Goal: Task Accomplishment & Management: Complete application form

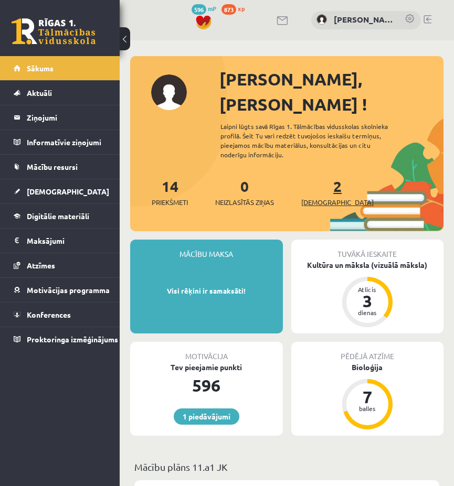
click at [321, 197] on span "[DEMOGRAPHIC_DATA]" at bounding box center [337, 202] width 72 height 10
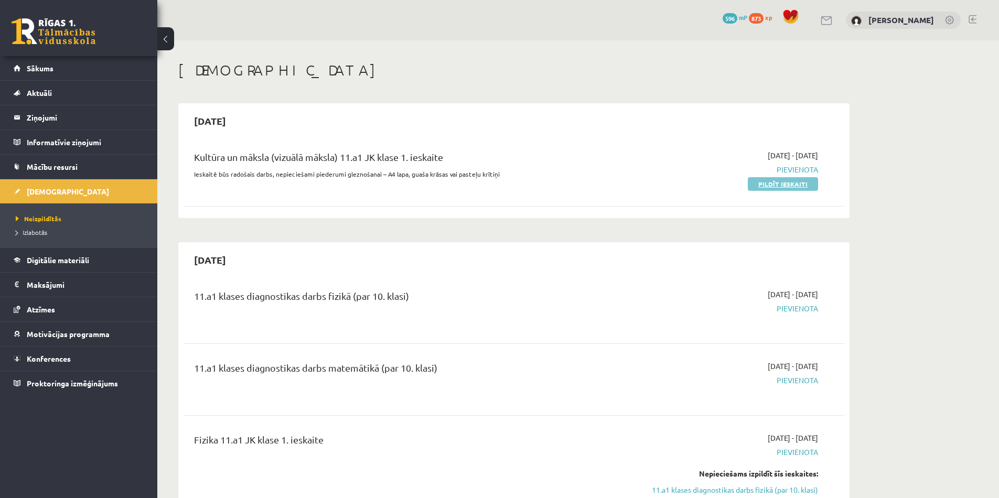
click at [453, 184] on link "Pildīt ieskaiti" at bounding box center [783, 184] width 70 height 14
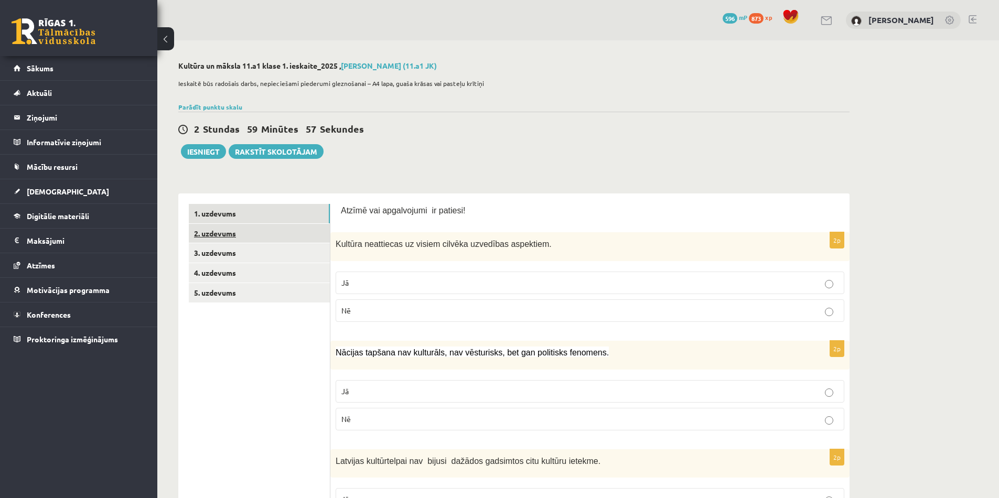
click at [266, 241] on link "2. uzdevums" at bounding box center [259, 233] width 141 height 19
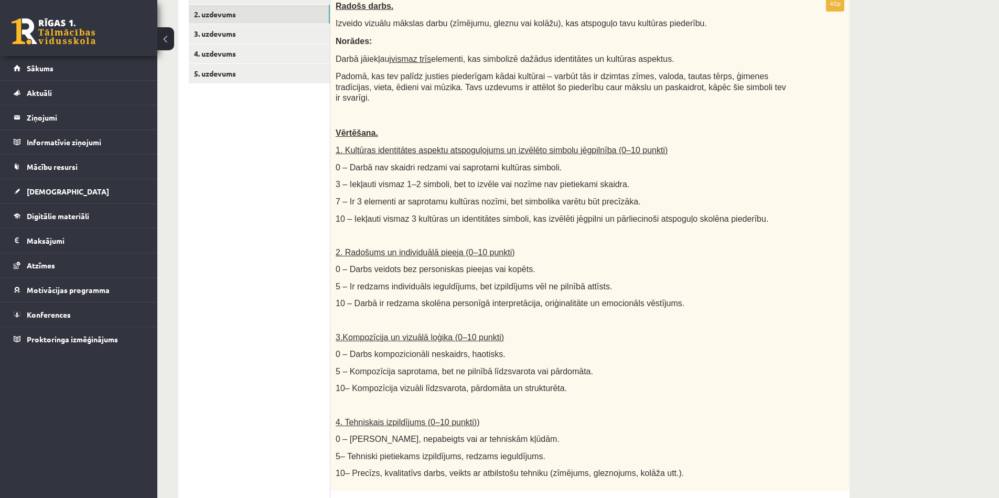
scroll to position [138, 0]
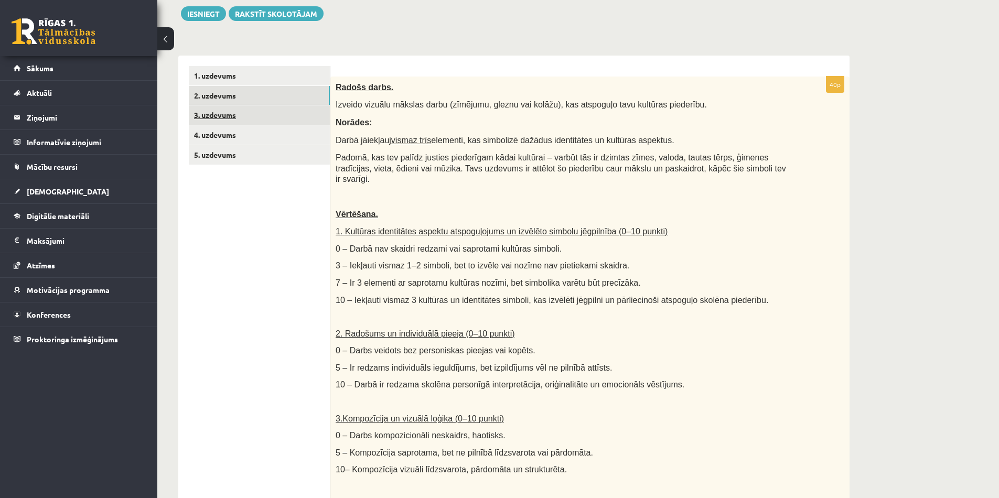
click at [248, 109] on link "3. uzdevums" at bounding box center [259, 114] width 141 height 19
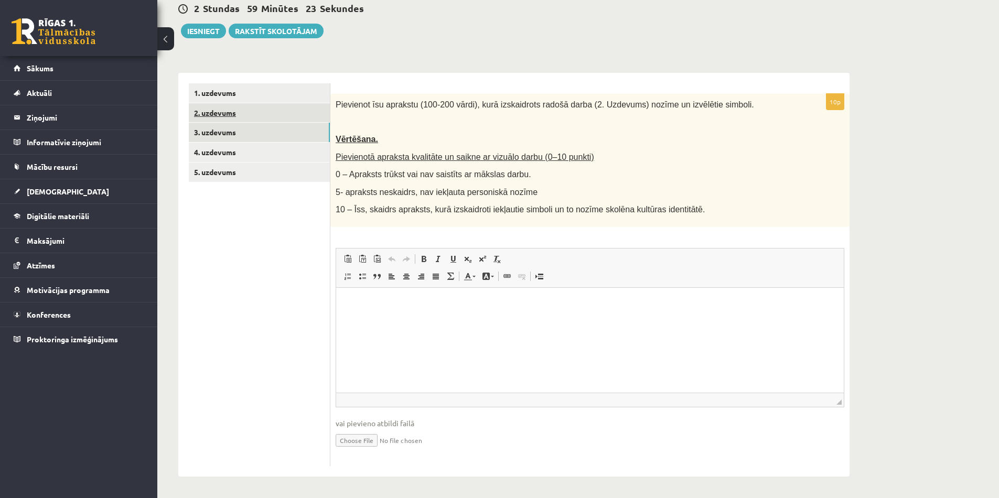
scroll to position [0, 0]
click at [230, 154] on link "4. uzdevums" at bounding box center [259, 152] width 141 height 19
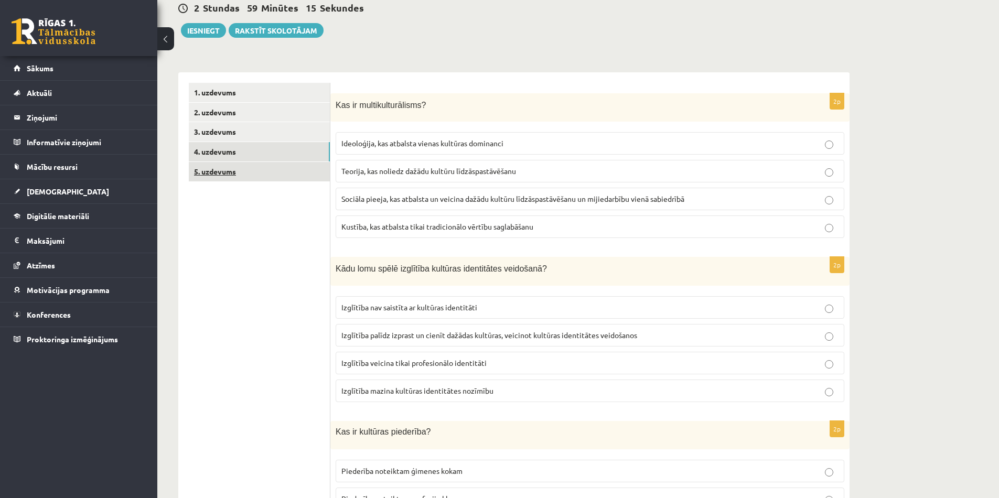
click at [234, 167] on link "5. uzdevums" at bounding box center [259, 171] width 141 height 19
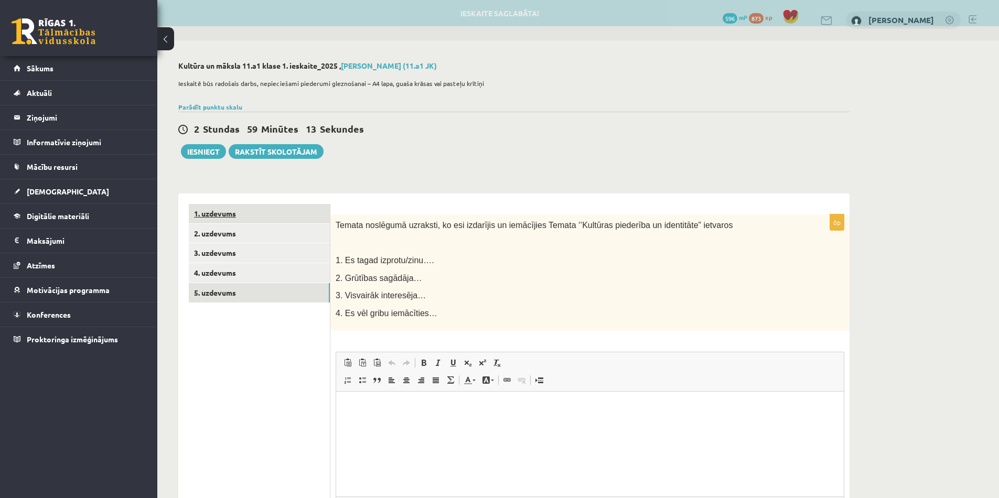
click at [236, 214] on link "1. uzdevums" at bounding box center [259, 213] width 141 height 19
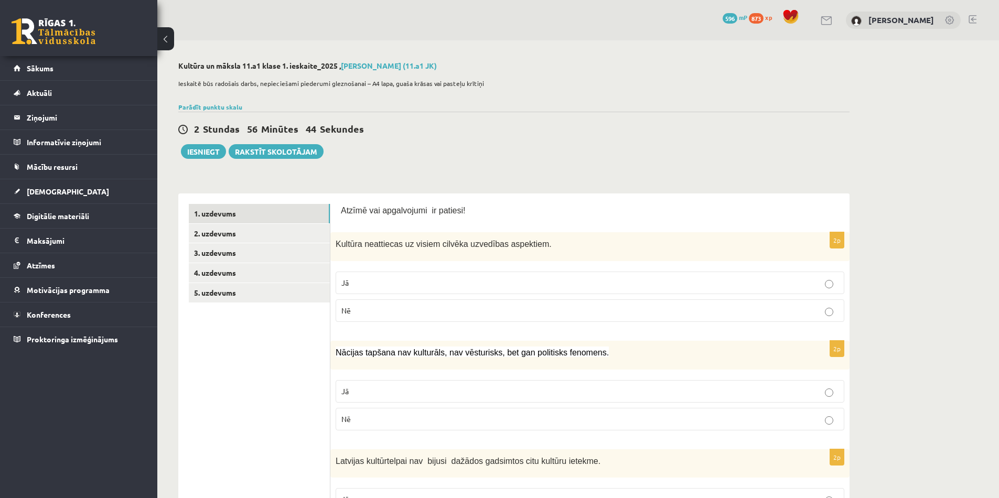
click at [430, 306] on p "Nē" at bounding box center [589, 310] width 497 height 11
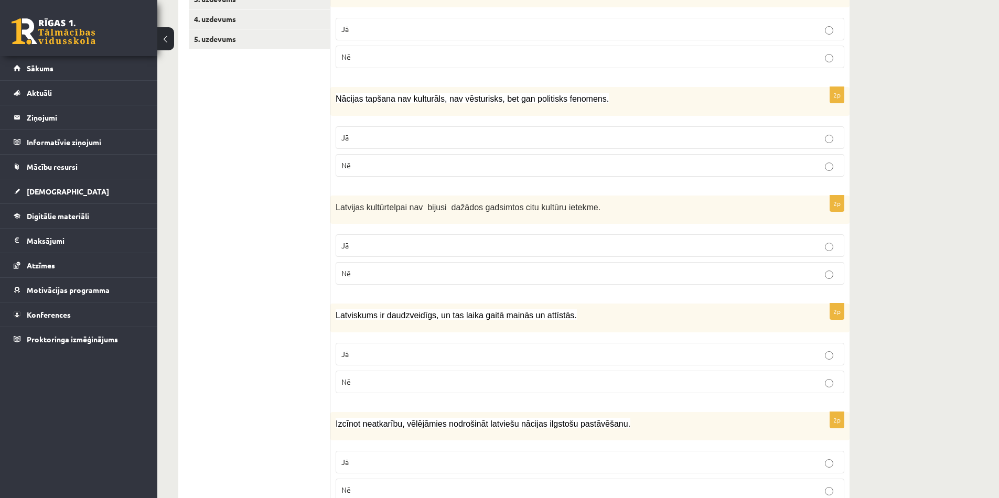
scroll to position [243, 0]
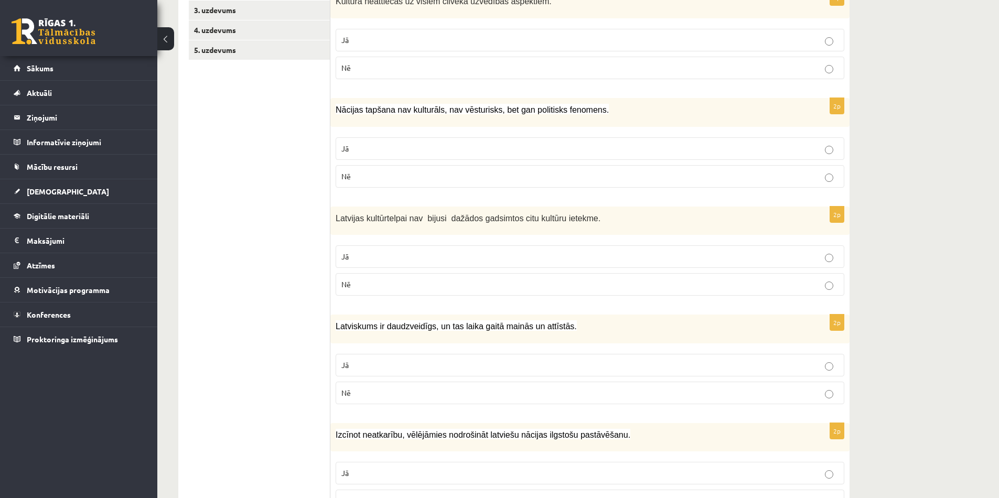
click at [461, 182] on label "Nē" at bounding box center [590, 176] width 509 height 23
click at [471, 283] on p "Nē" at bounding box center [589, 284] width 497 height 11
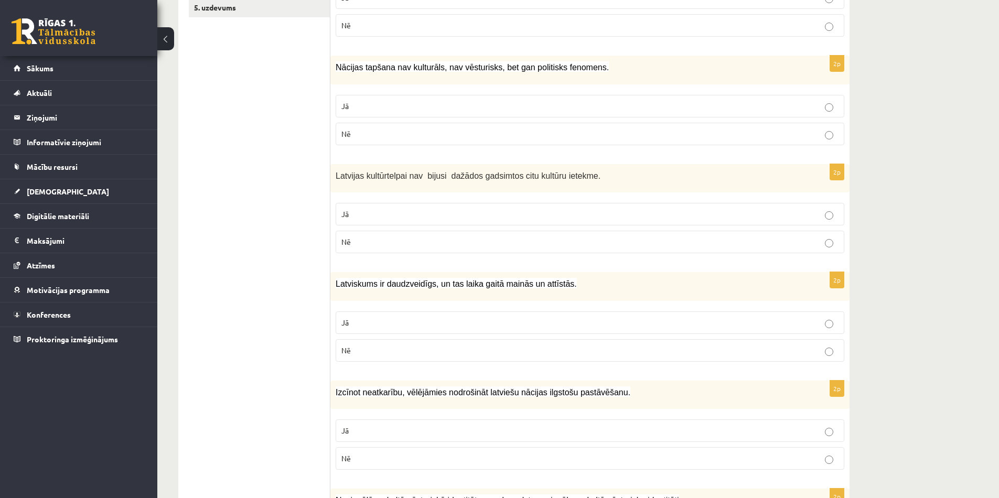
scroll to position [286, 0]
click at [487, 322] on p "Jā" at bounding box center [589, 322] width 497 height 11
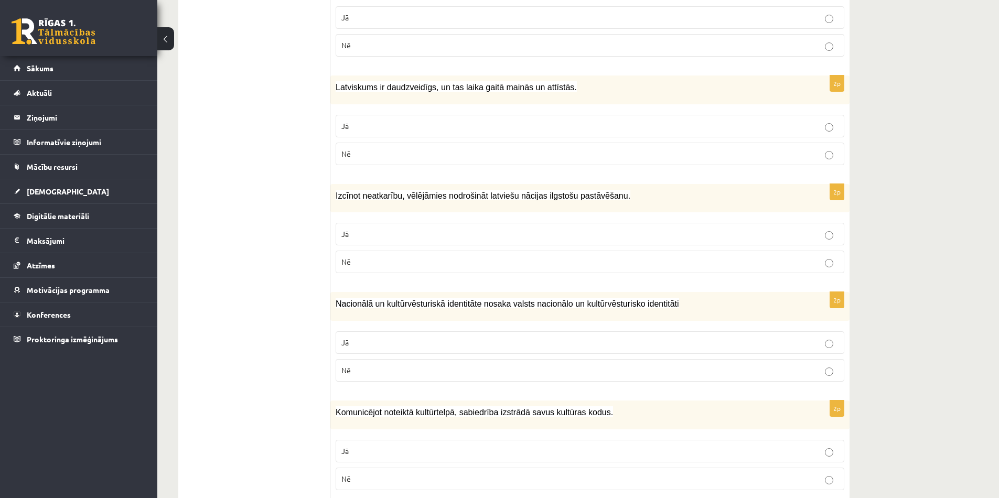
scroll to position [480, 0]
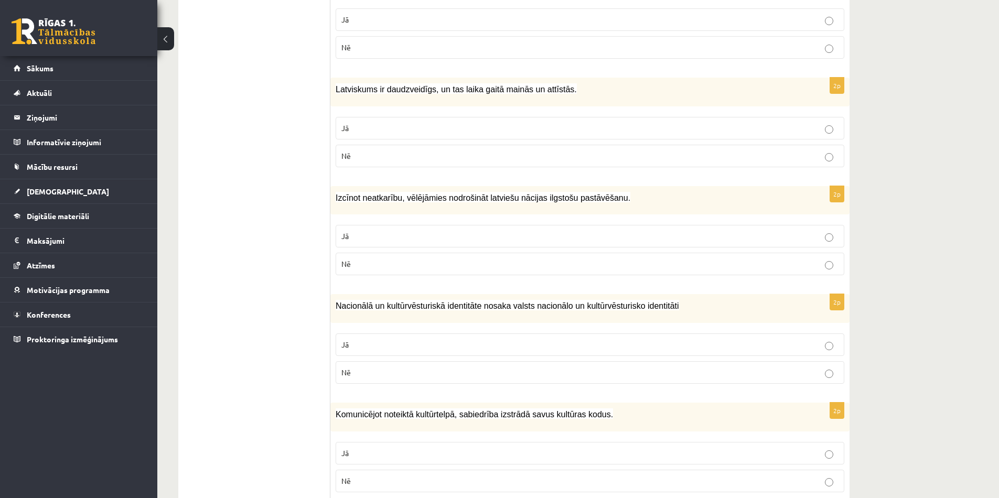
click at [477, 261] on p "Nē" at bounding box center [589, 264] width 497 height 11
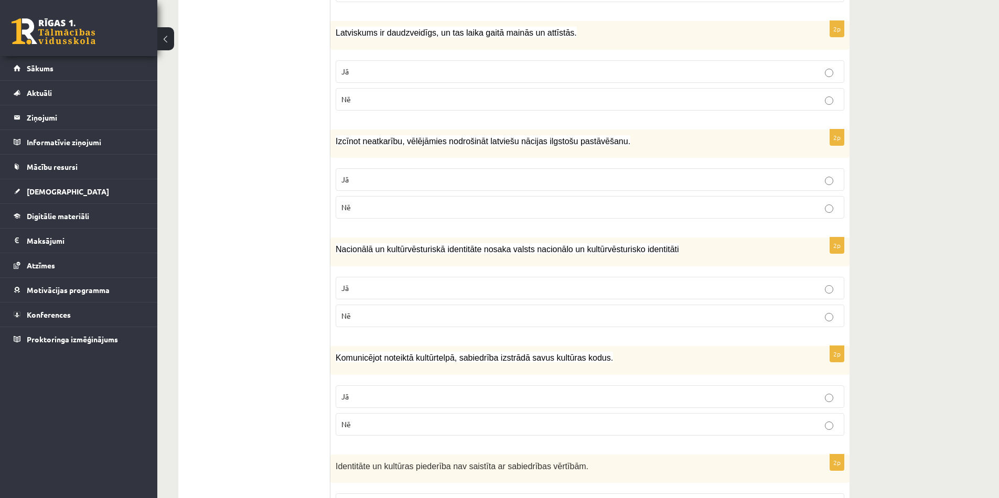
scroll to position [537, 0]
click at [423, 281] on label "Jā" at bounding box center [590, 287] width 509 height 23
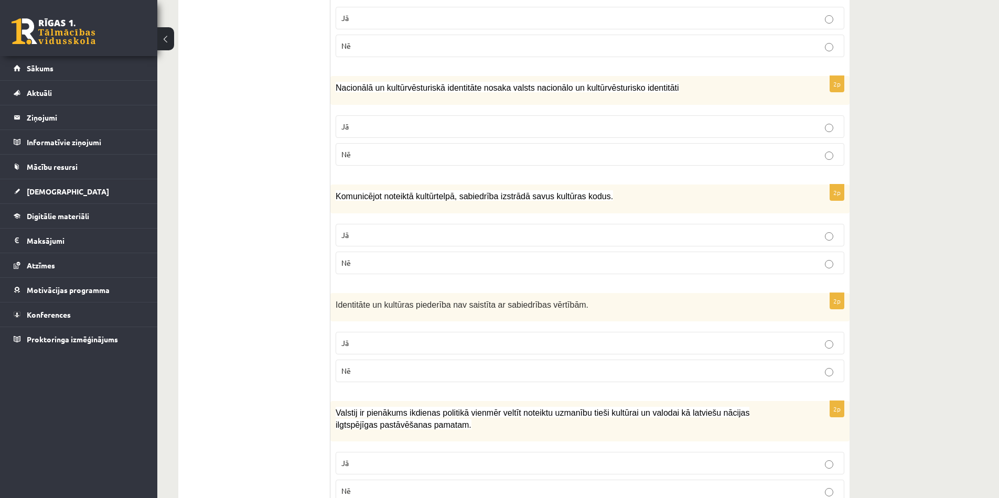
scroll to position [700, 0]
click at [425, 237] on p "Jā" at bounding box center [589, 233] width 497 height 11
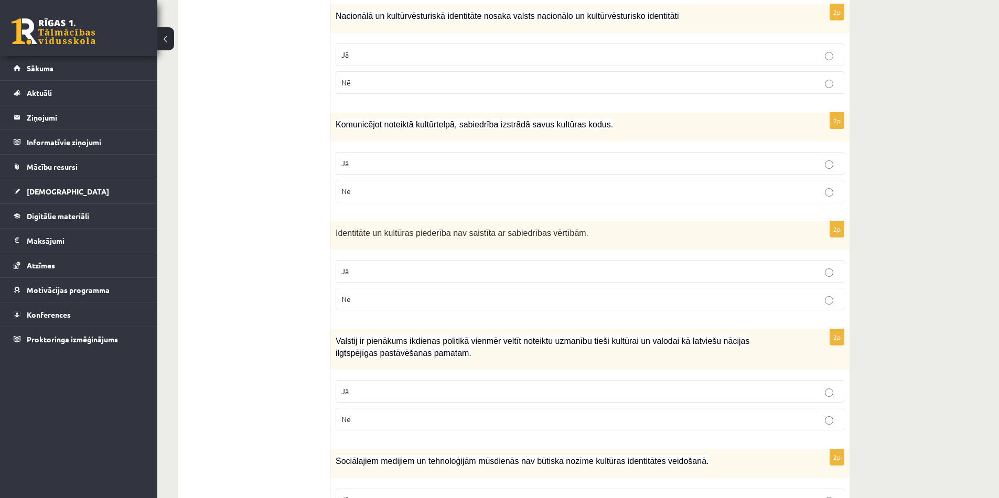
scroll to position [770, 0]
click at [444, 304] on p "Nē" at bounding box center [589, 298] width 497 height 11
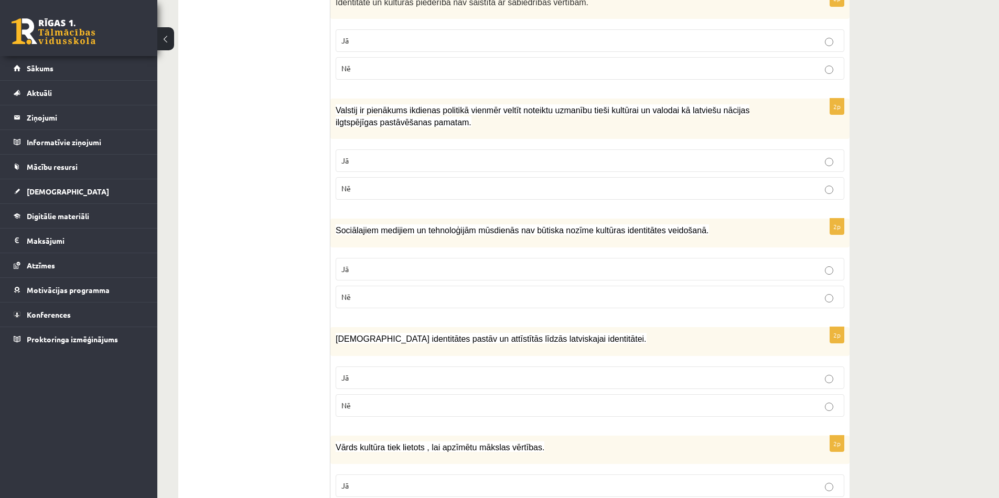
scroll to position [1002, 0]
click at [438, 159] on p "Jā" at bounding box center [589, 159] width 497 height 11
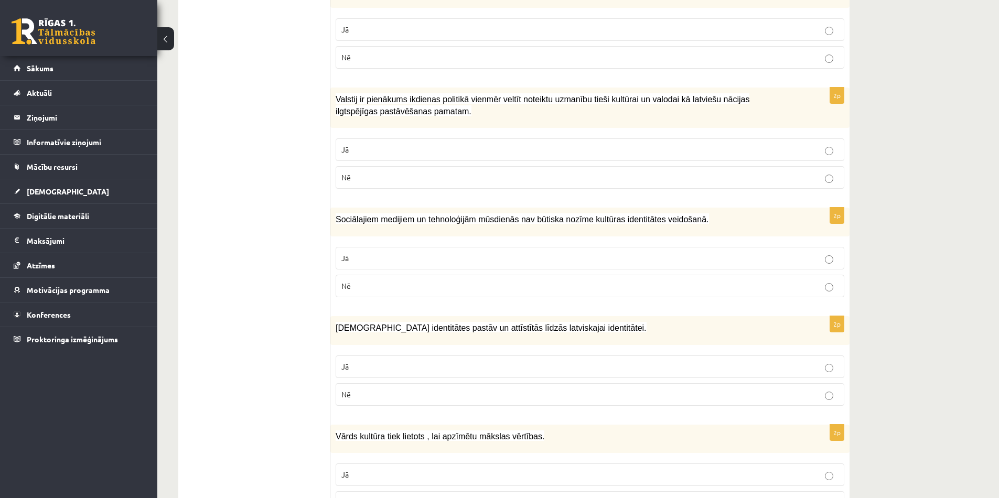
scroll to position [1014, 0]
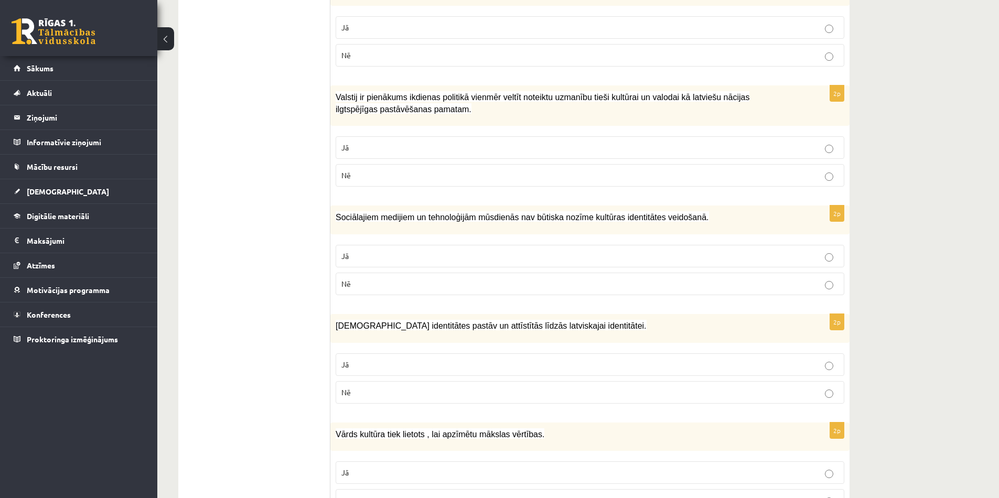
click at [421, 288] on p "Nē" at bounding box center [589, 283] width 497 height 11
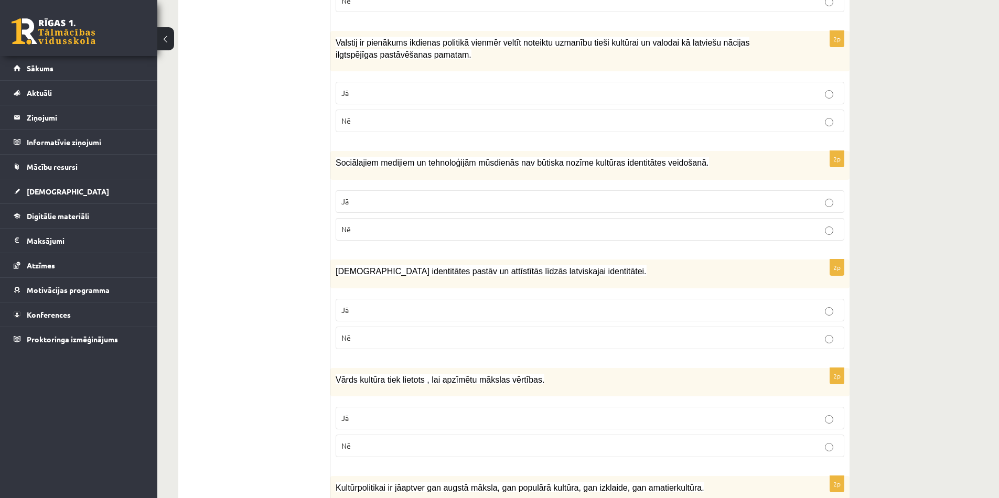
scroll to position [1070, 0]
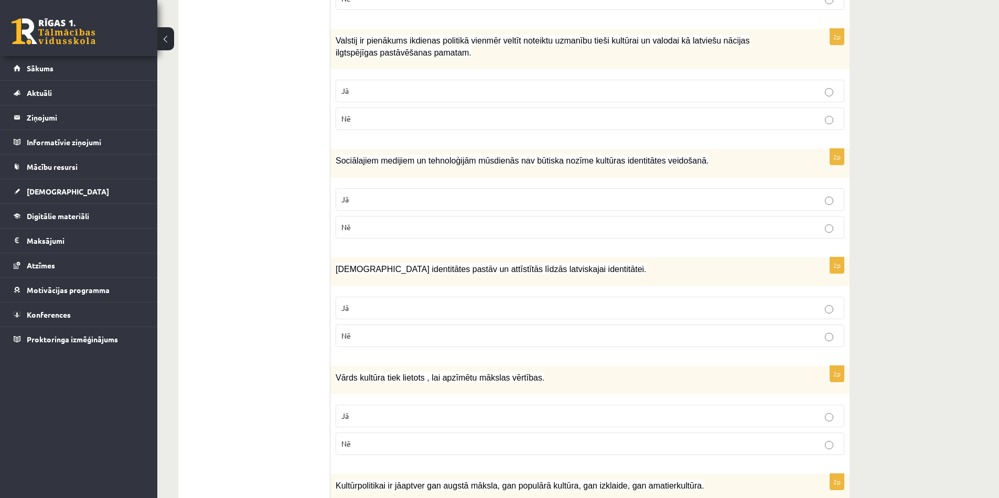
click at [420, 304] on p "Jā" at bounding box center [589, 308] width 497 height 11
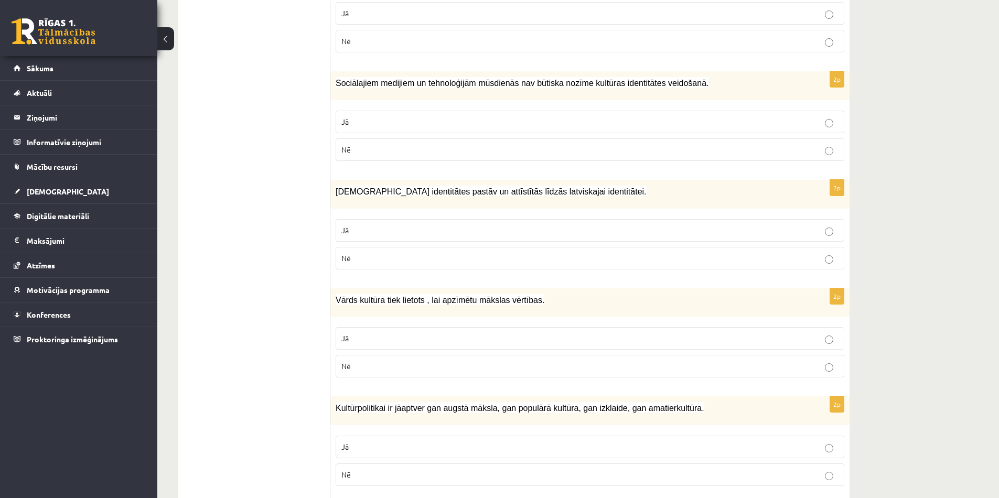
scroll to position [1149, 0]
click at [427, 360] on p "Nē" at bounding box center [589, 365] width 497 height 11
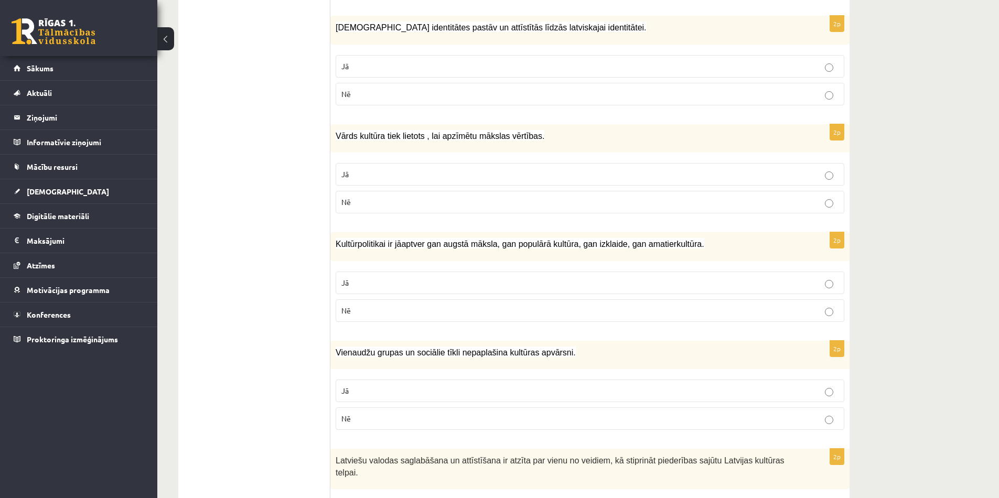
scroll to position [1313, 0]
click at [431, 281] on p "Jā" at bounding box center [589, 282] width 497 height 11
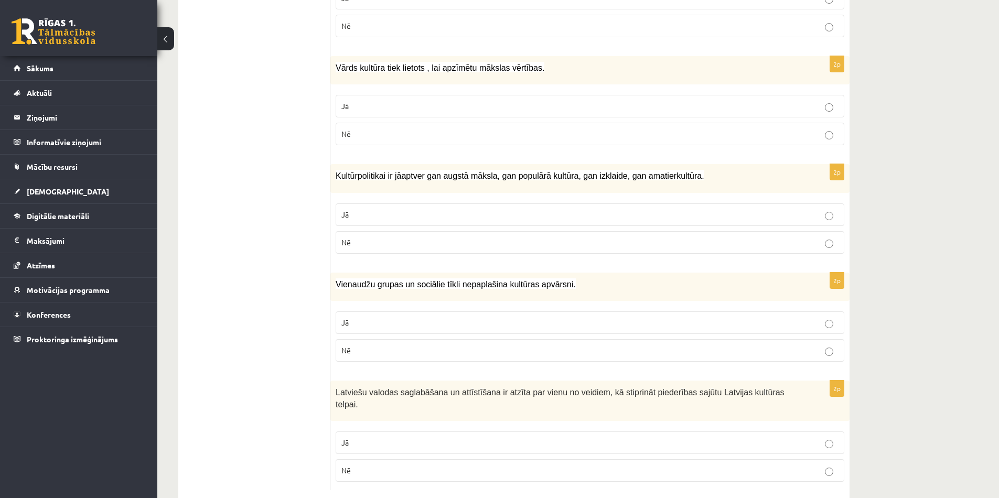
scroll to position [1393, 0]
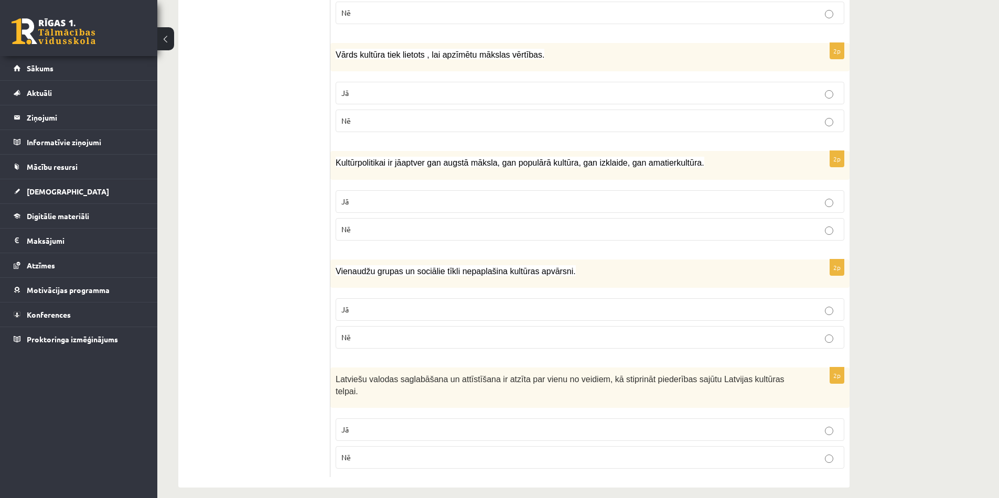
click at [427, 335] on p "Nē" at bounding box center [589, 337] width 497 height 11
click at [415, 425] on label "Jā" at bounding box center [590, 429] width 509 height 23
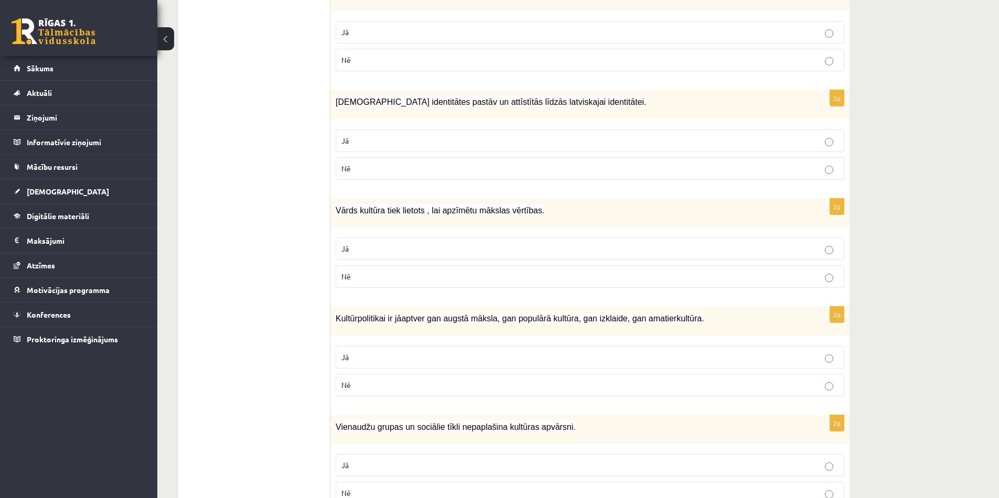
scroll to position [1175, 0]
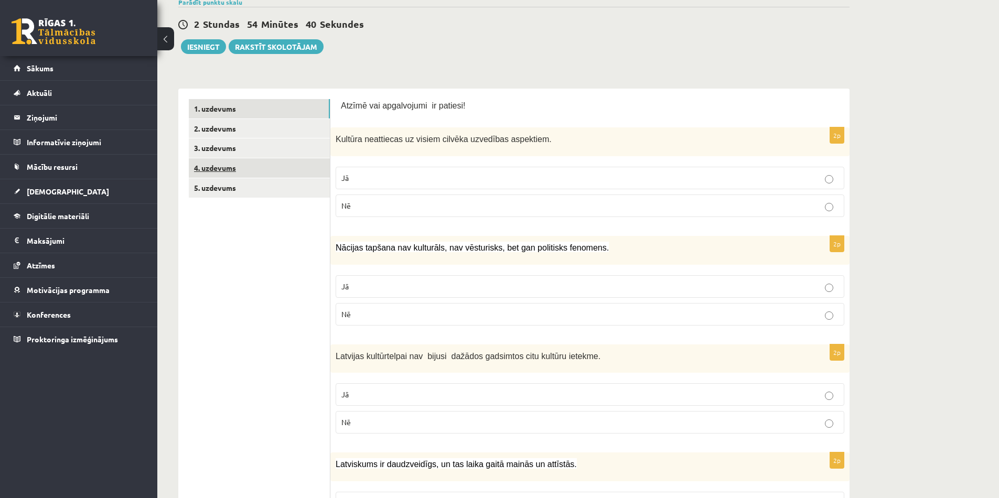
scroll to position [0, 0]
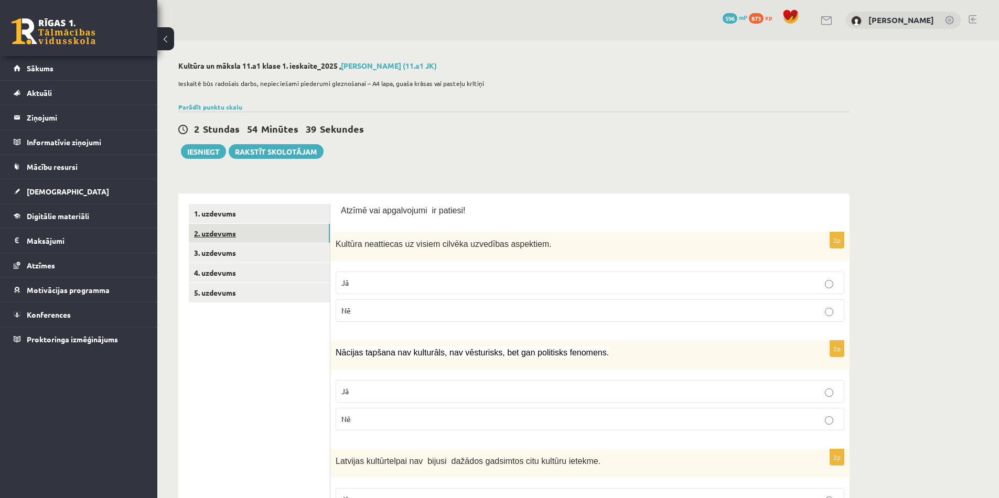
click at [239, 242] on link "2. uzdevums" at bounding box center [259, 233] width 141 height 19
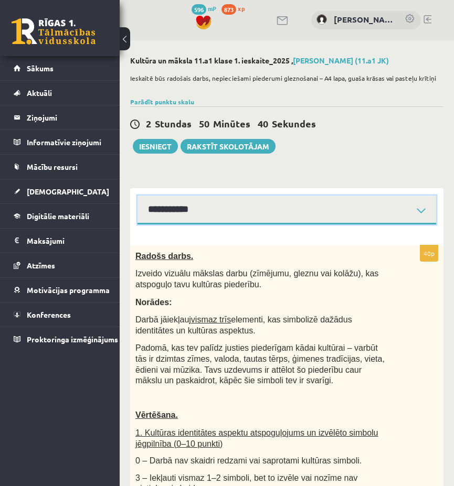
click at [196, 200] on select "**********" at bounding box center [286, 210] width 298 height 29
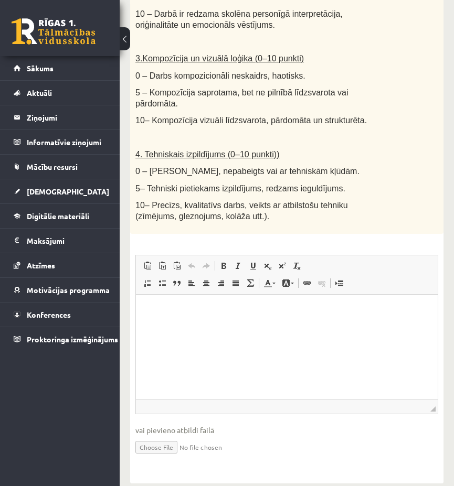
scroll to position [629, 0]
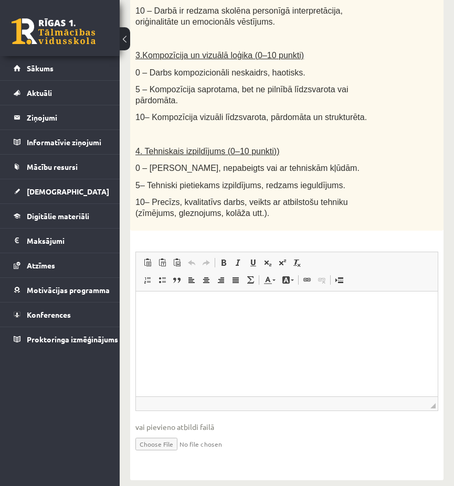
click at [162, 435] on input "file" at bounding box center [286, 443] width 303 height 21
type input "**********"
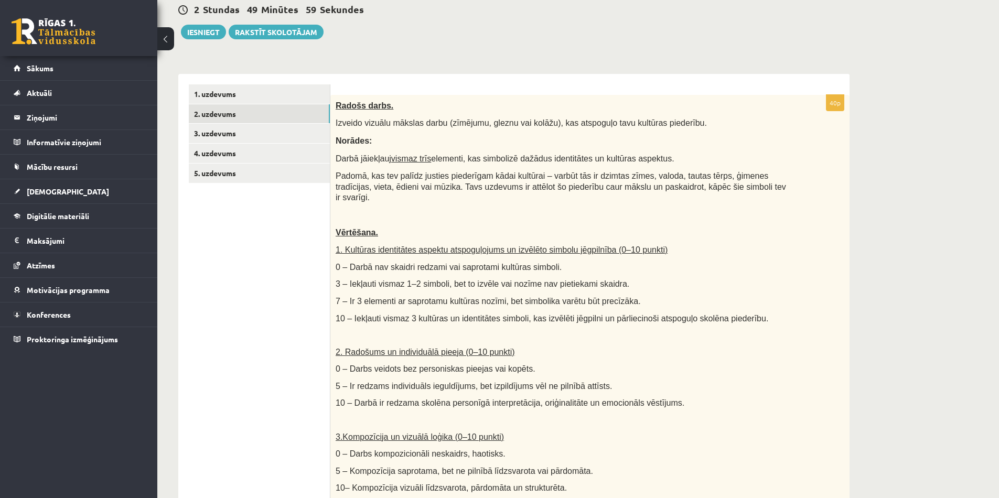
scroll to position [115, 0]
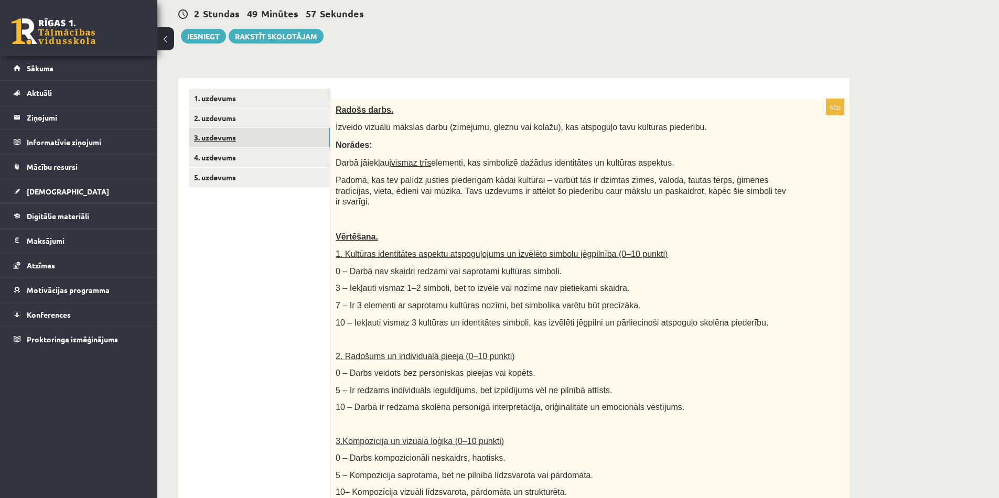
click at [260, 144] on link "3. uzdevums" at bounding box center [259, 137] width 141 height 19
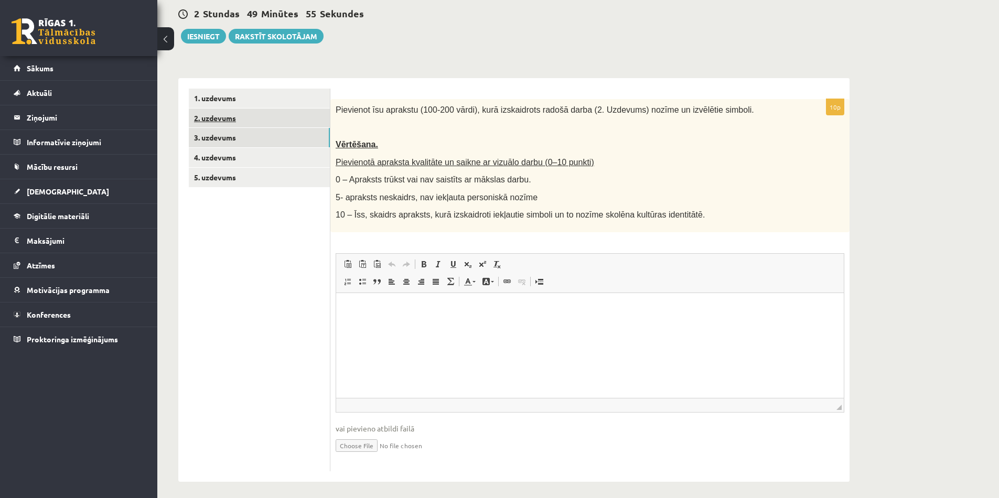
scroll to position [0, 0]
click at [197, 118] on link "2. uzdevums" at bounding box center [259, 118] width 141 height 19
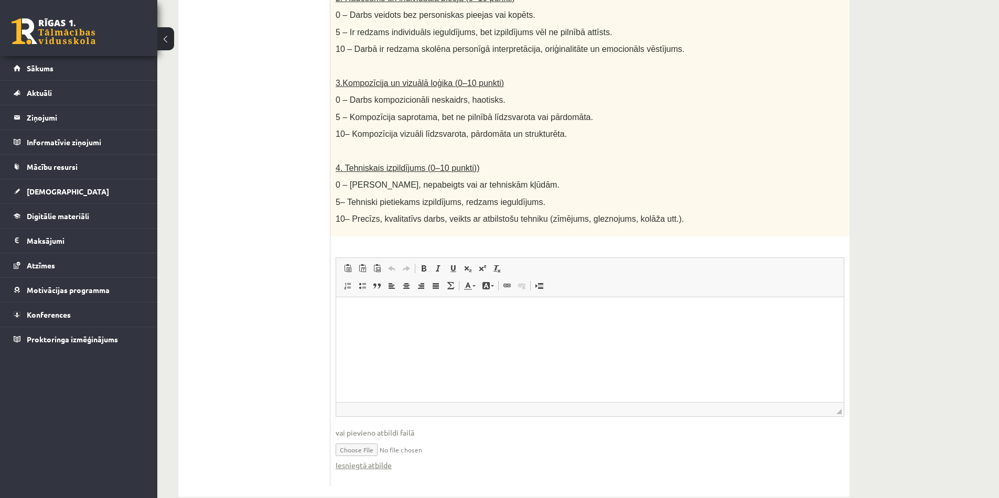
scroll to position [483, 0]
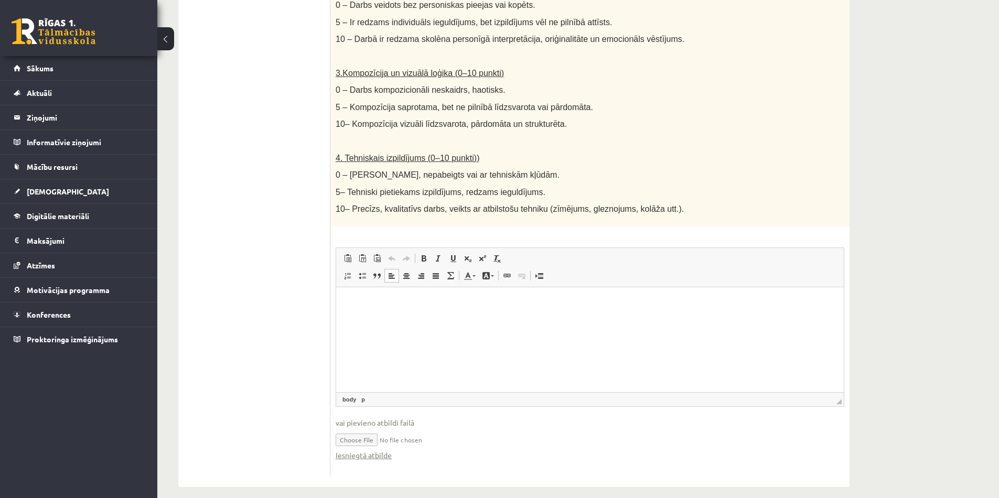
click at [386, 319] on html at bounding box center [590, 303] width 508 height 32
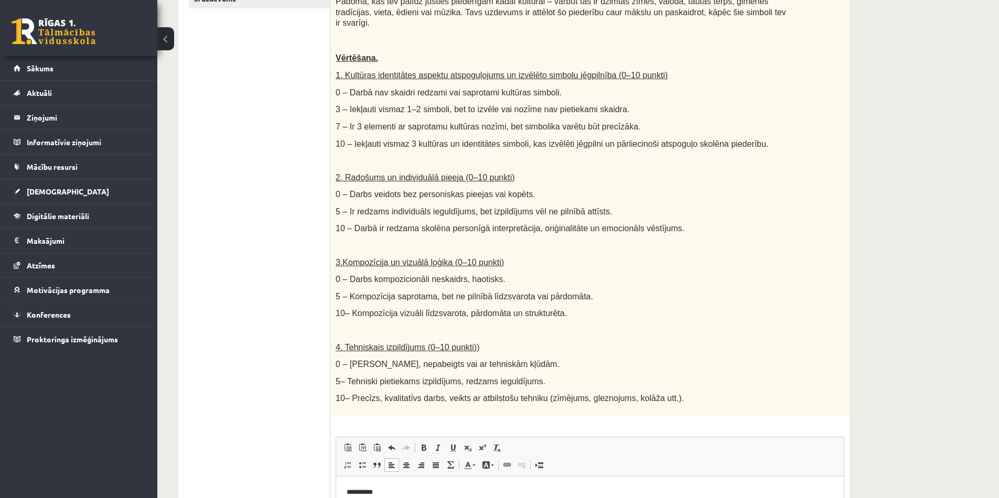
scroll to position [0, 0]
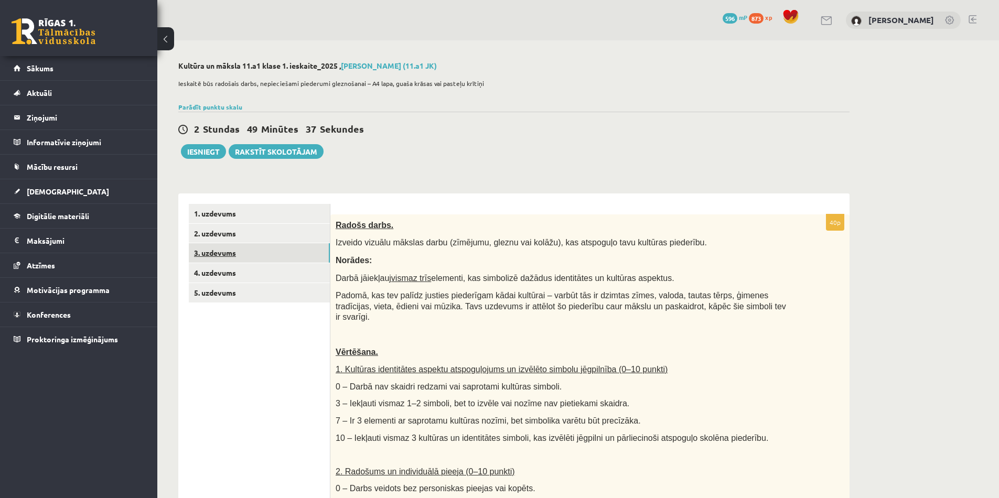
click at [225, 261] on link "3. uzdevums" at bounding box center [259, 252] width 141 height 19
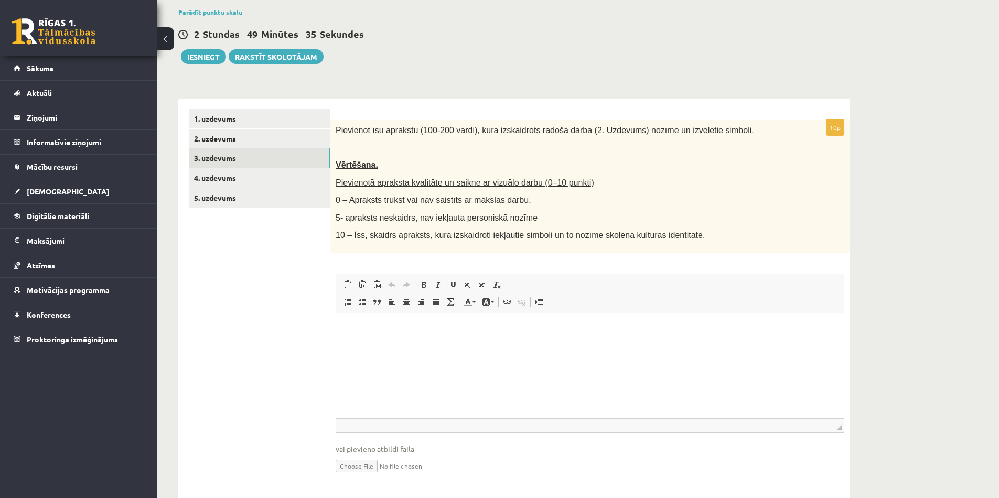
scroll to position [121, 0]
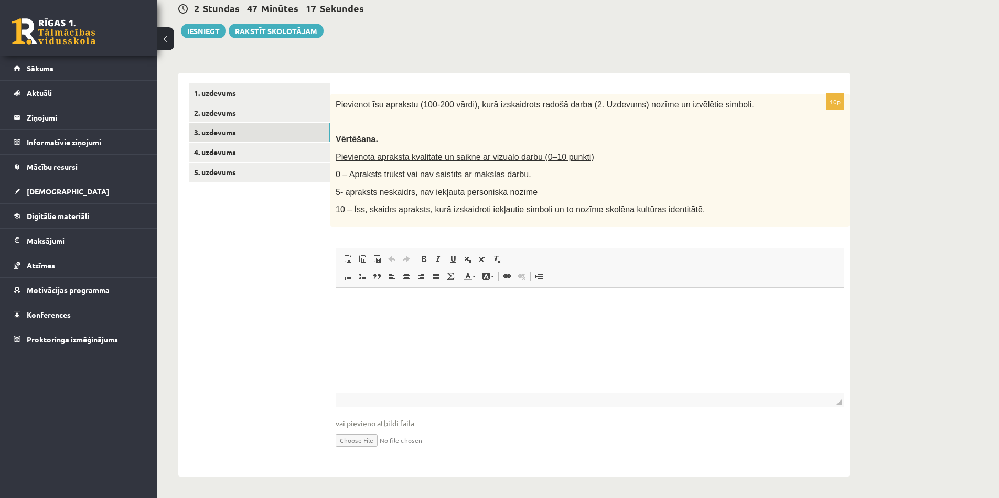
click at [413, 319] on html at bounding box center [590, 303] width 508 height 32
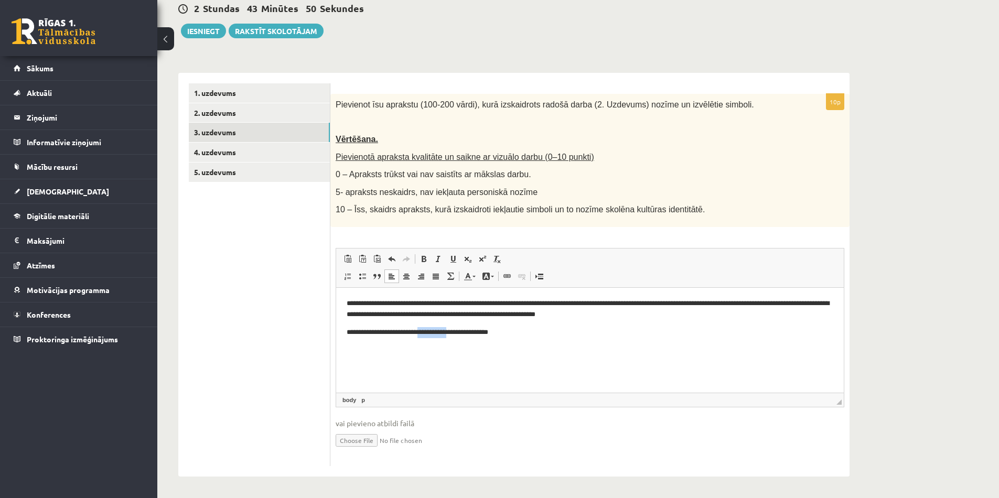
drag, startPoint x: 458, startPoint y: 331, endPoint x: 428, endPoint y: 335, distance: 30.1
click at [428, 335] on p "**********" at bounding box center [590, 332] width 487 height 11
drag, startPoint x: 482, startPoint y: 331, endPoint x: 454, endPoint y: 331, distance: 28.3
click at [454, 330] on p "**********" at bounding box center [590, 332] width 487 height 11
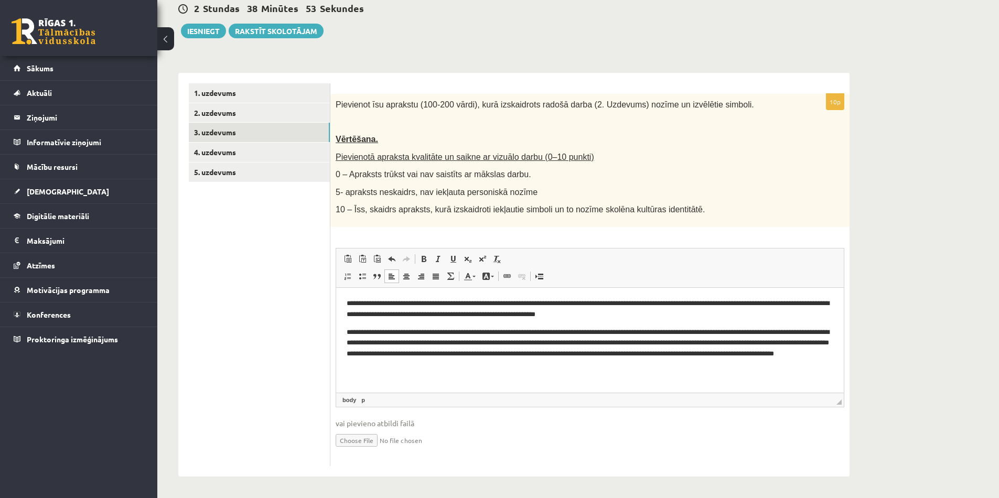
click at [349, 330] on p "**********" at bounding box center [590, 349] width 487 height 44
click at [541, 343] on p "**********" at bounding box center [590, 349] width 487 height 44
click at [608, 353] on p "**********" at bounding box center [590, 349] width 487 height 44
click at [271, 154] on link "4. uzdevums" at bounding box center [259, 152] width 141 height 19
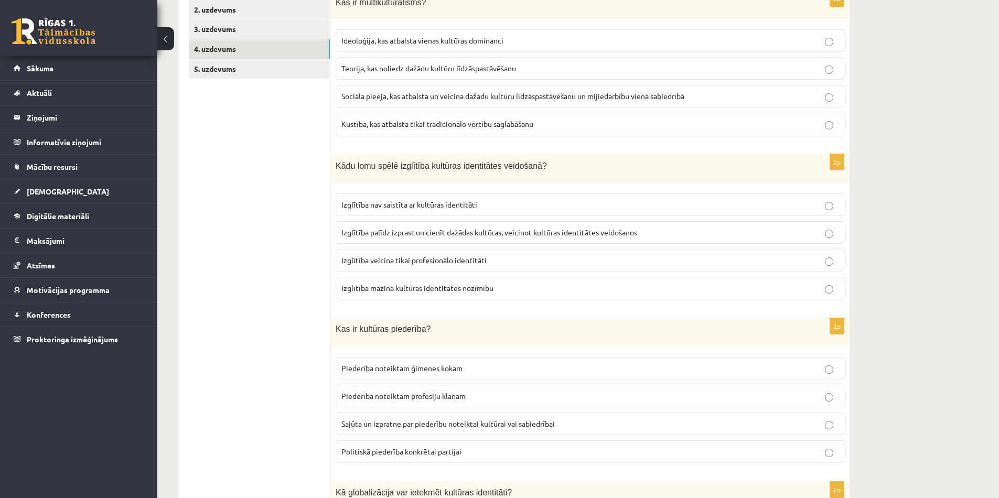
scroll to position [219, 0]
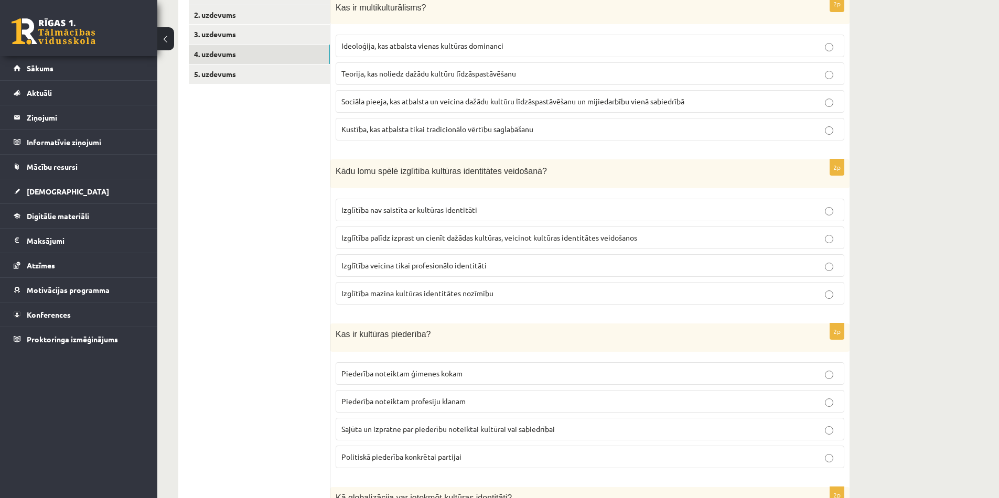
click at [360, 101] on span "Sociāla pieeja, kas atbalsta un veicina dažādu kultūru līdzāspastāvēšanu un mij…" at bounding box center [512, 100] width 343 height 9
click at [405, 233] on p "Izglītība palīdz izprast un cienīt dažādas kultūras, veicinot kultūras identitā…" at bounding box center [589, 237] width 497 height 11
click at [476, 428] on span "Sajūta un izpratne par piederību noteiktai kultūrai vai sabiedrībai" at bounding box center [447, 428] width 213 height 9
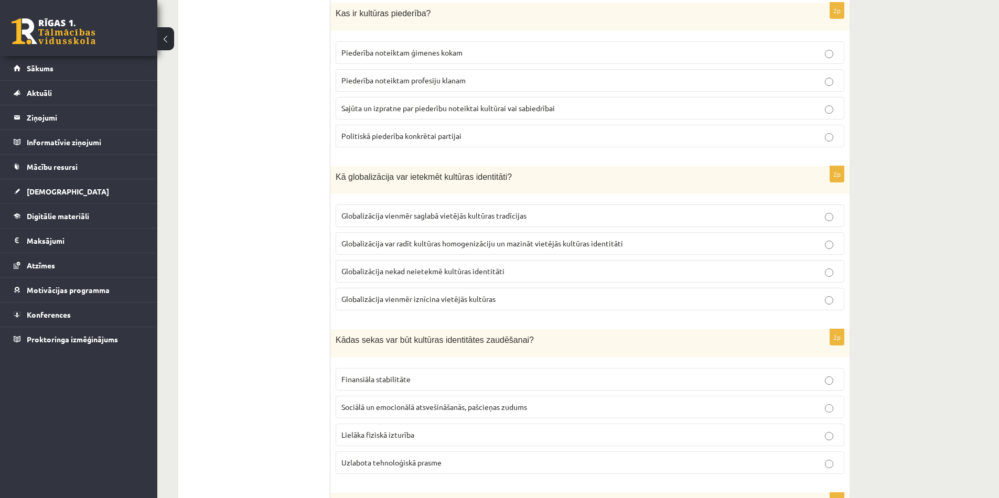
scroll to position [543, 0]
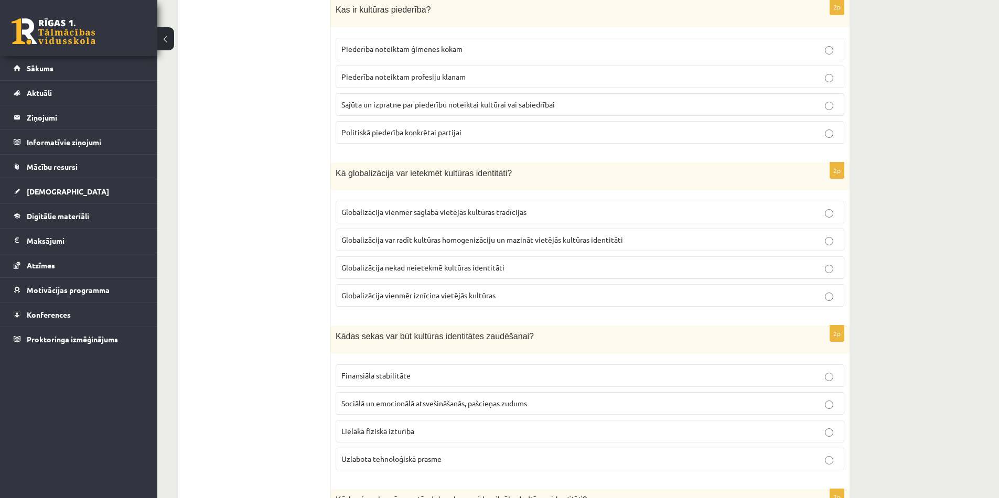
click at [422, 234] on label "Globalizācija var radīt kultūras homogenizāciju un mazināt vietējās kultūras id…" at bounding box center [590, 240] width 509 height 23
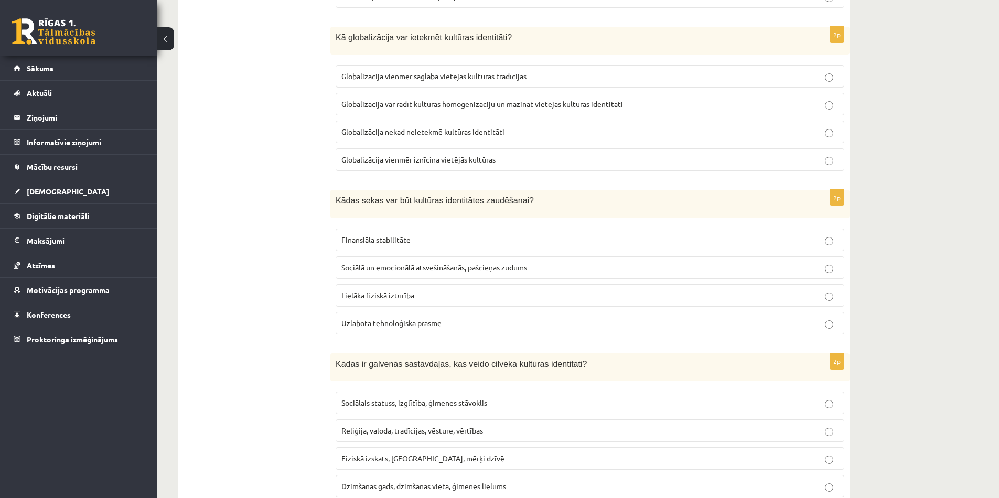
scroll to position [681, 0]
click at [401, 267] on span "Sociālā un emocionālā atsvešināšanās, pašcieņas zudums" at bounding box center [434, 265] width 186 height 9
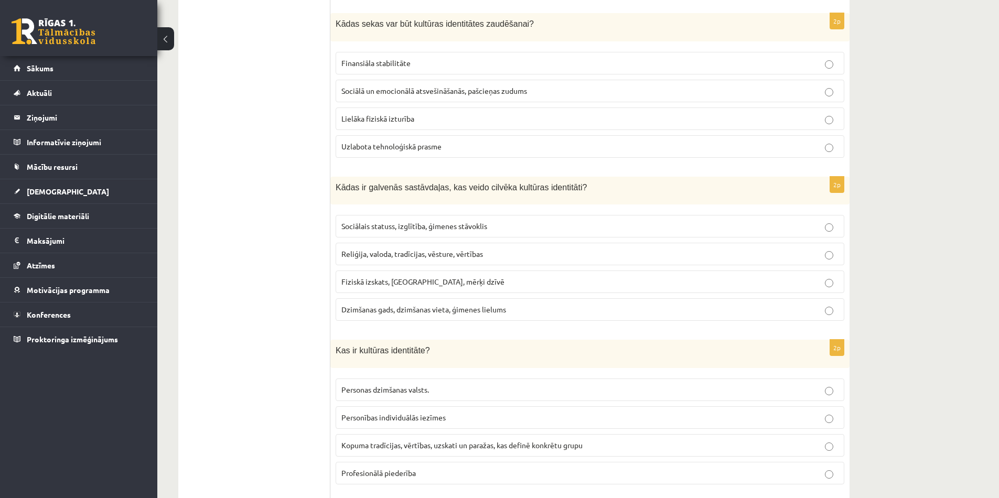
scroll to position [857, 0]
click at [393, 253] on span "Reliģija, valoda, tradīcijas, vēsture, vērtības" at bounding box center [412, 252] width 142 height 9
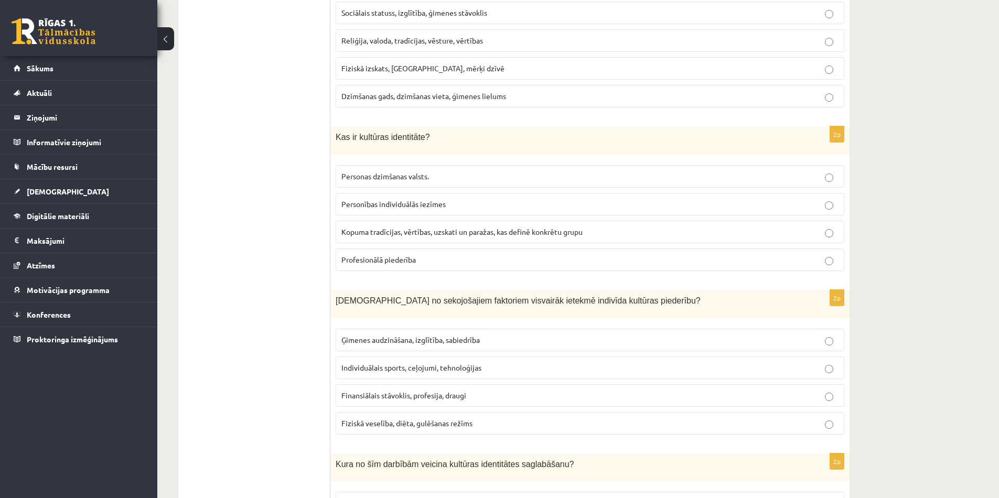
scroll to position [1070, 0]
click at [454, 238] on label "Kopuma tradīcijas, vērtības, uzskati un paražas, kas definē konkrētu grupu" at bounding box center [590, 231] width 509 height 23
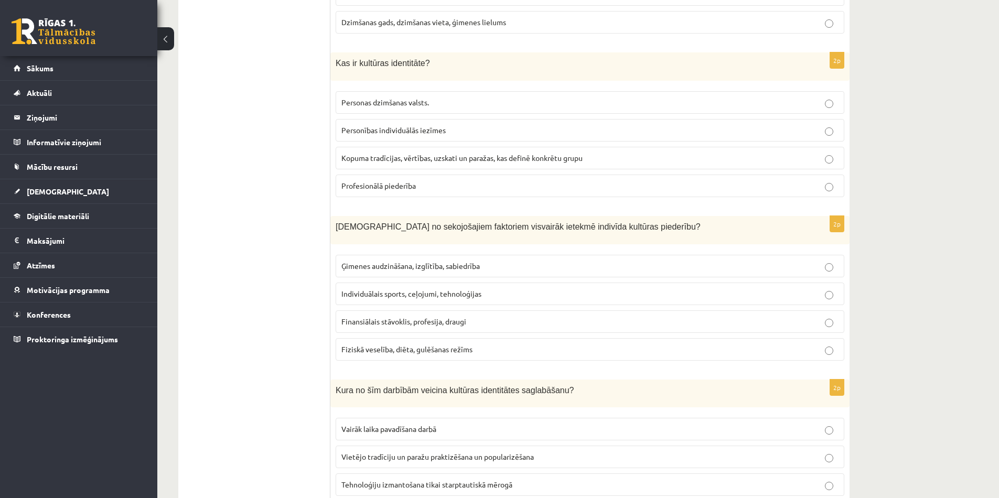
scroll to position [1149, 0]
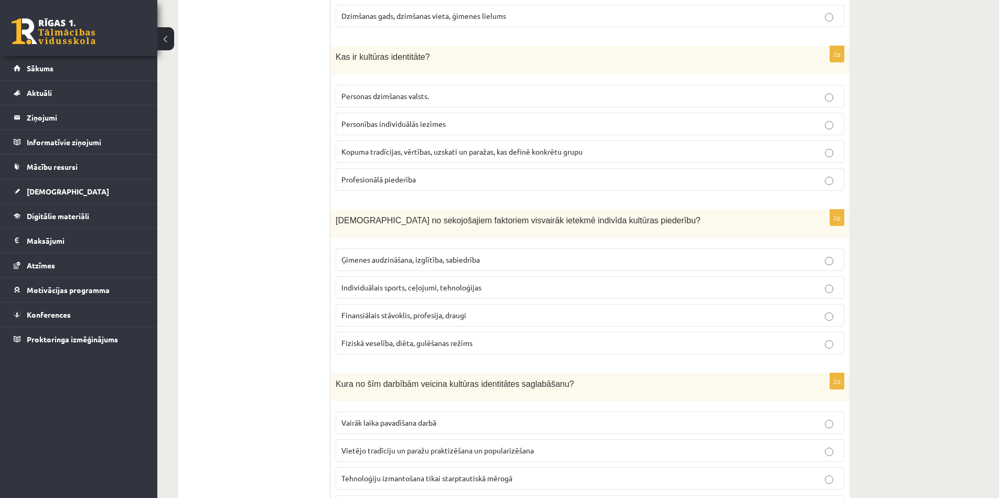
click at [451, 254] on p "Ģimenes audzināšana, izglītība, sabiedrība" at bounding box center [589, 259] width 497 height 11
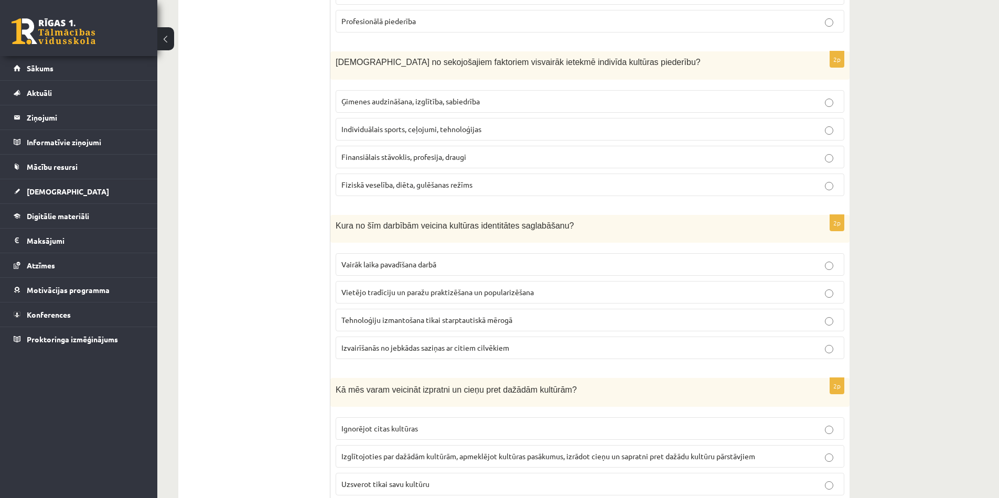
scroll to position [1307, 0]
click at [485, 300] on label "Vietējo tradīciju un paražu praktizēšana un popularizēšana" at bounding box center [590, 293] width 509 height 23
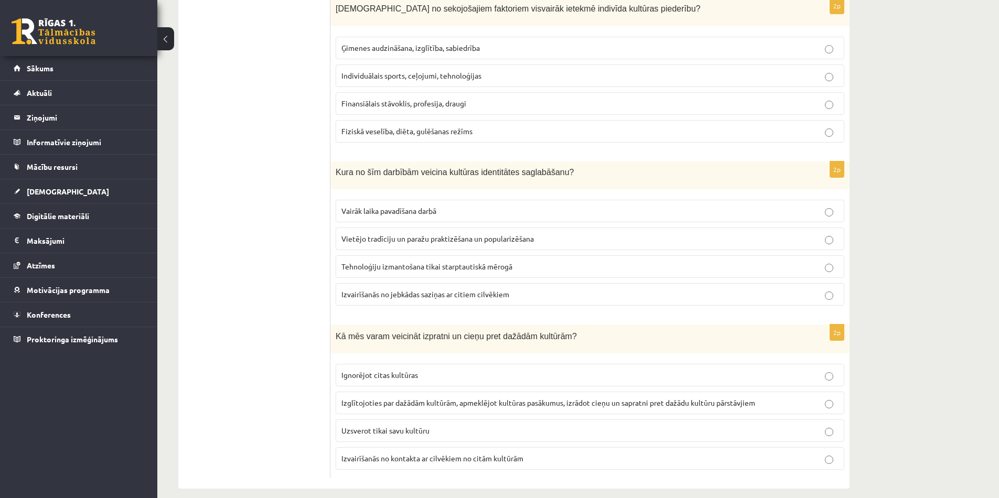
scroll to position [1374, 0]
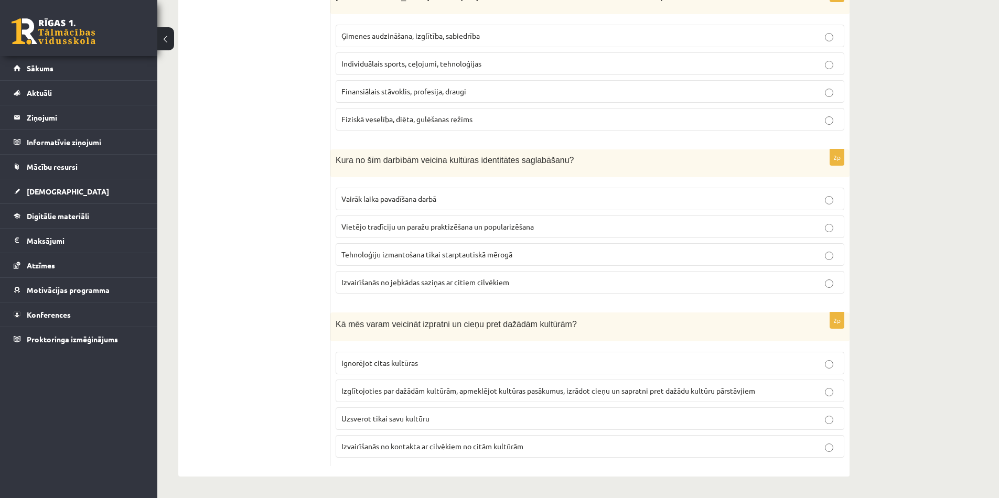
click at [499, 389] on span "Izglītojoties par dažādām kultūrām, apmeklējot kultūras pasākumus, izrādot cieņ…" at bounding box center [548, 390] width 414 height 9
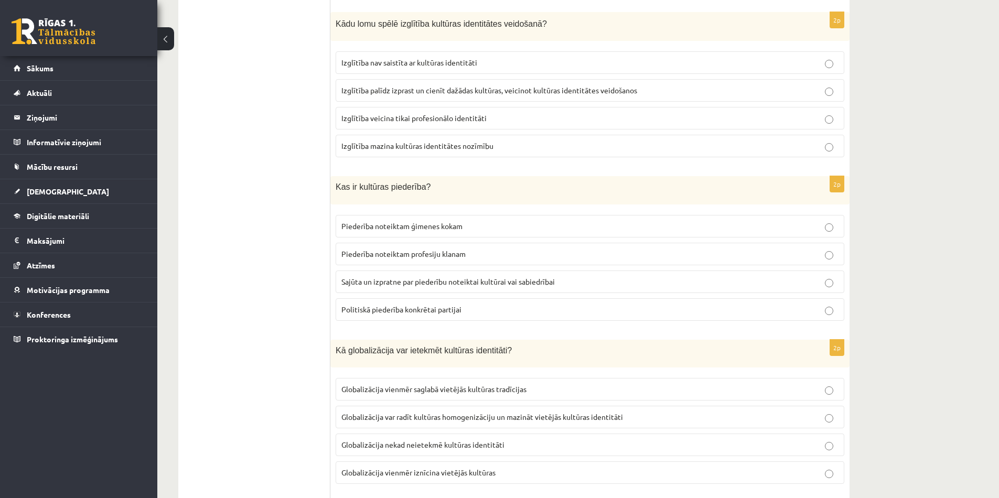
scroll to position [0, 0]
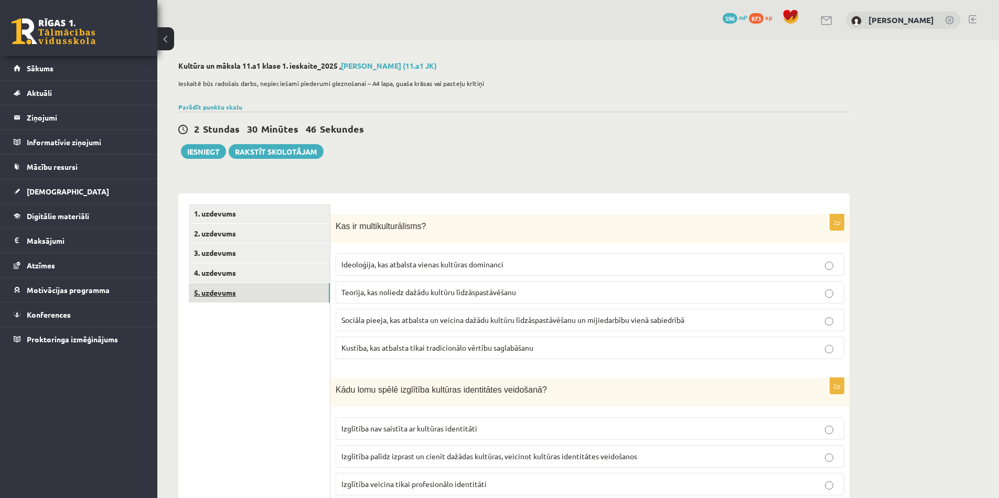
click at [299, 300] on link "5. uzdevums" at bounding box center [259, 292] width 141 height 19
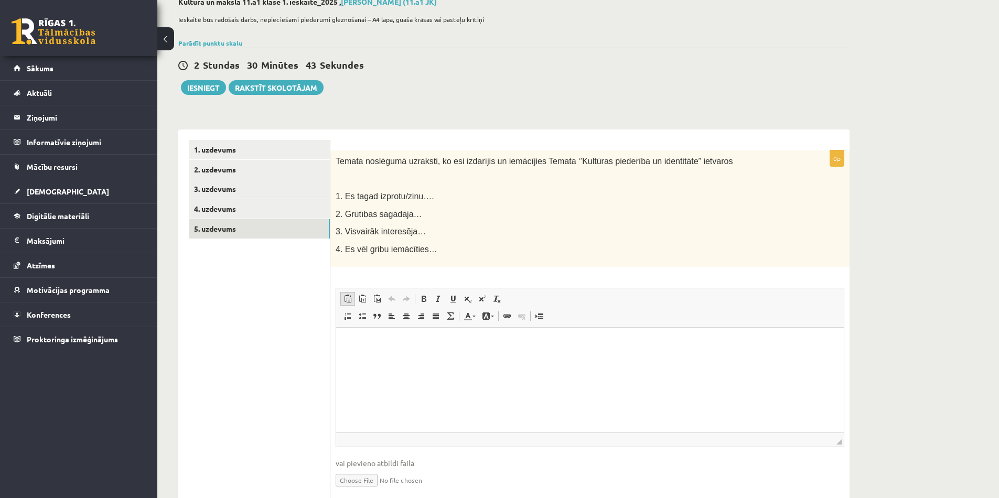
scroll to position [62, 0]
click at [384, 350] on html at bounding box center [590, 346] width 508 height 32
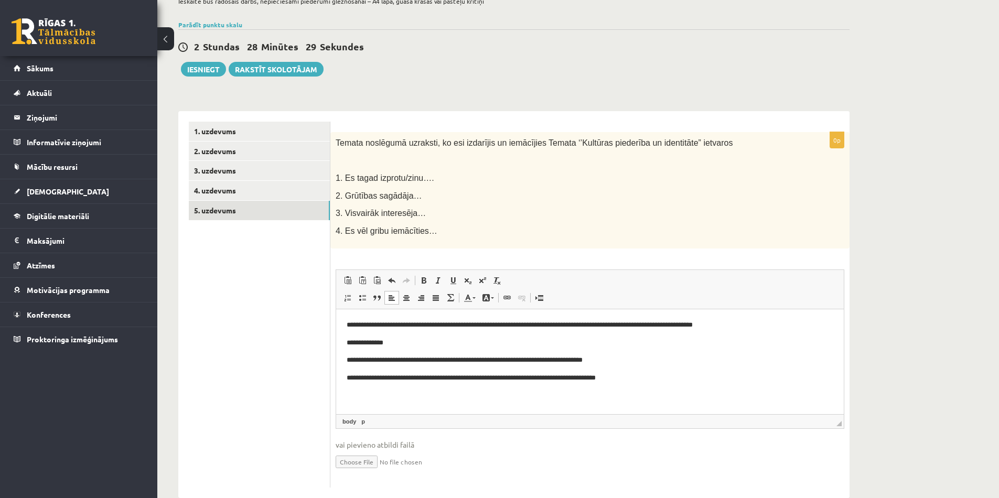
scroll to position [71, 0]
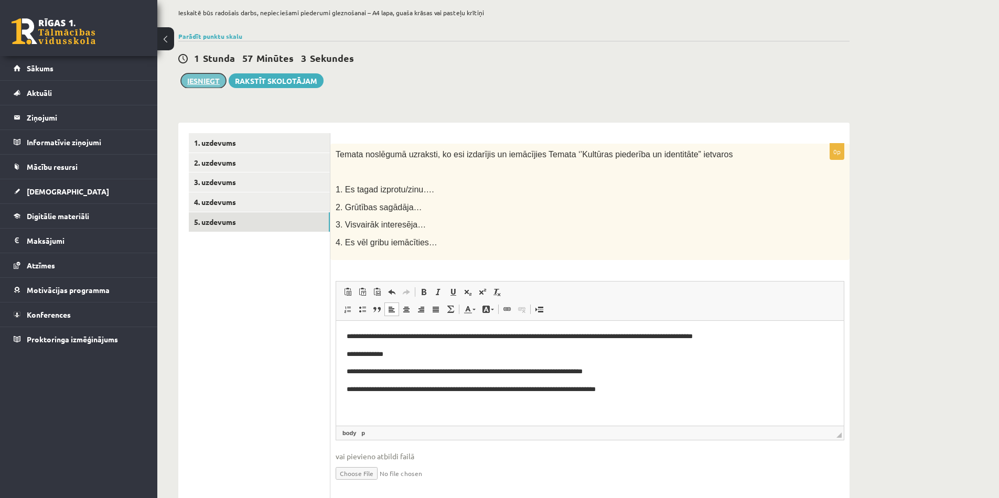
click at [199, 84] on button "Iesniegt" at bounding box center [203, 80] width 45 height 15
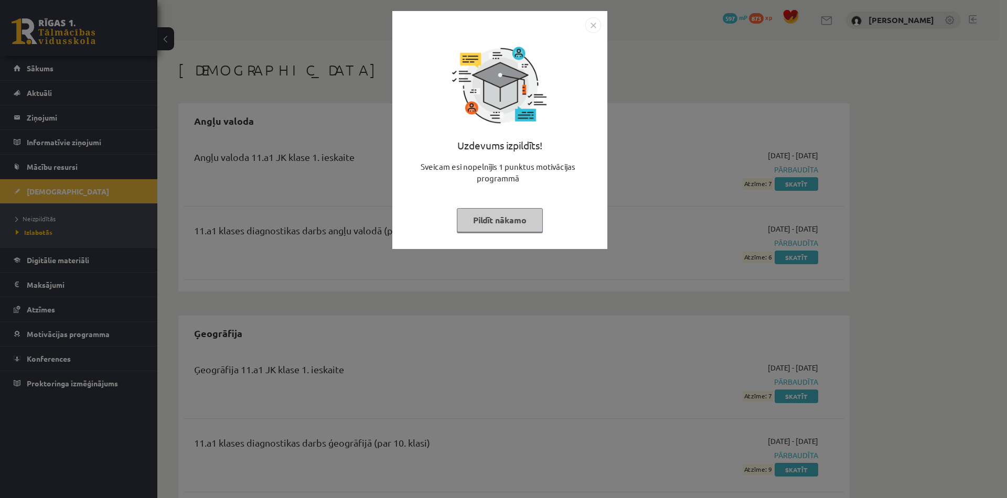
click at [531, 220] on button "Pildīt nākamo" at bounding box center [500, 220] width 86 height 24
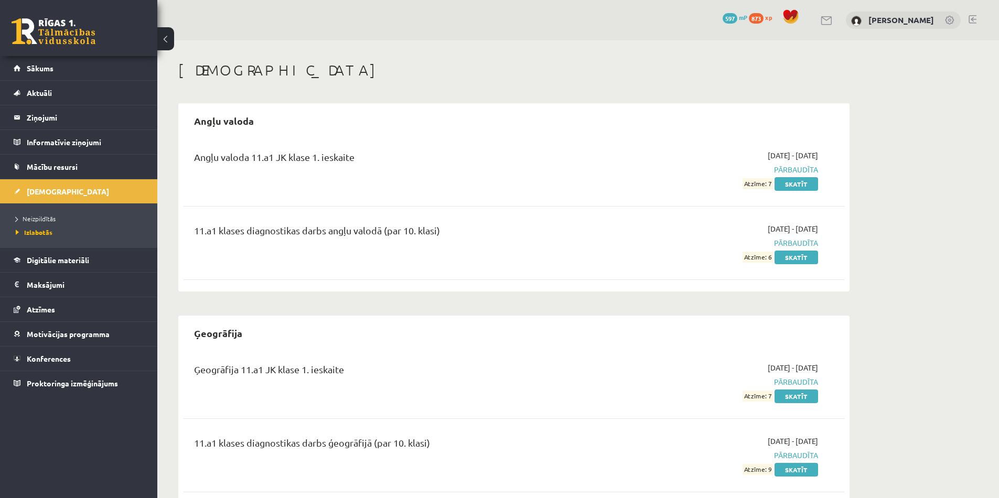
click at [36, 24] on link at bounding box center [54, 31] width 84 height 26
